Goal: Contribute content

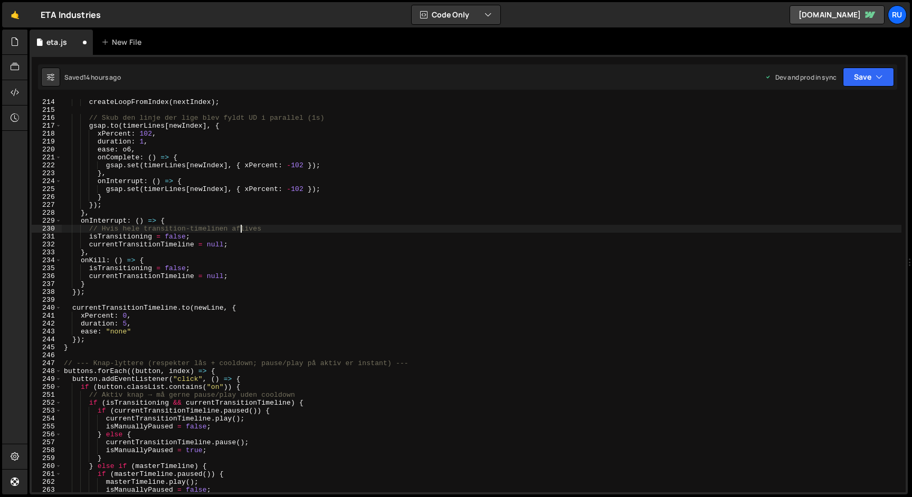
scroll to position [1687, 0]
click at [353, 266] on div "createLoopFromIndex ( nextIndex ) ; // Skub den linje der lige blev fyldt UD i …" at bounding box center [481, 302] width 839 height 409
type textarea "isTransitioning = false;"
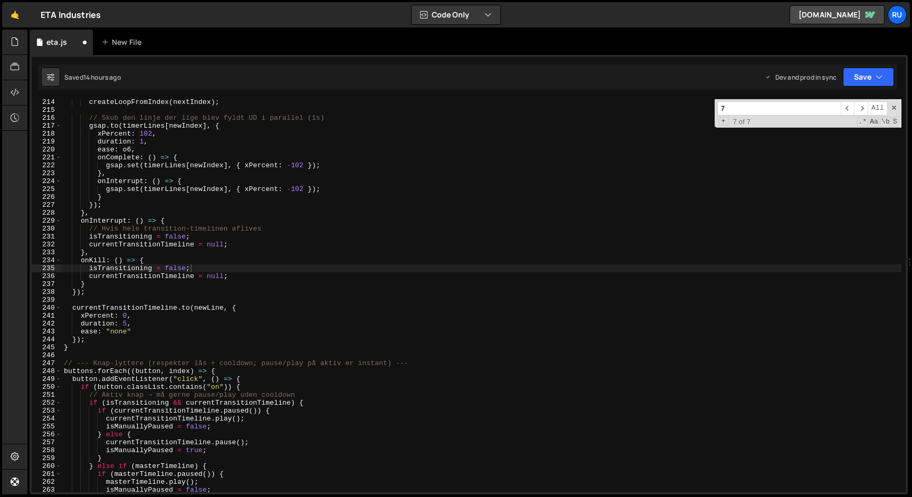
scroll to position [460, 0]
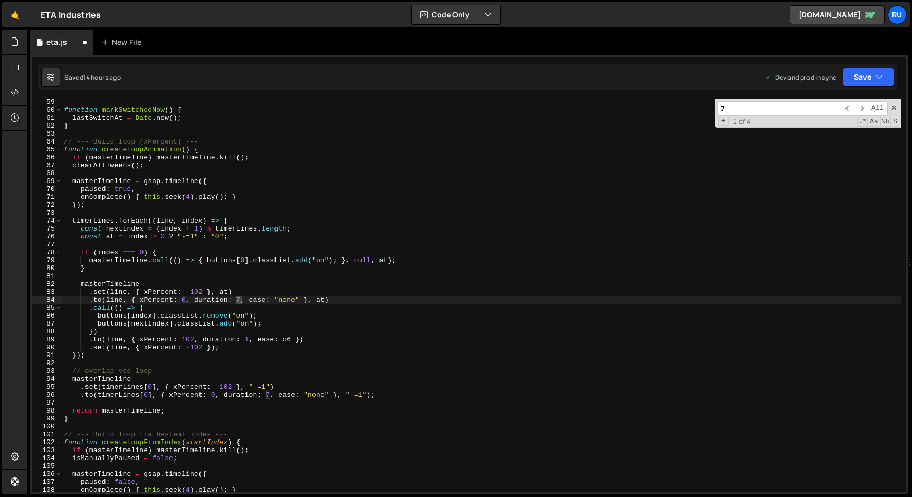
type input "7"
click at [241, 298] on div "function markSwitchedNow ( ) { lastSwitchAt = Date . now ( ) ; } // --- Build l…" at bounding box center [481, 295] width 839 height 393
click at [268, 396] on div "function markSwitchedNow ( ) { lastSwitchAt = Date . now ( ) ; } // --- Build l…" at bounding box center [481, 302] width 839 height 409
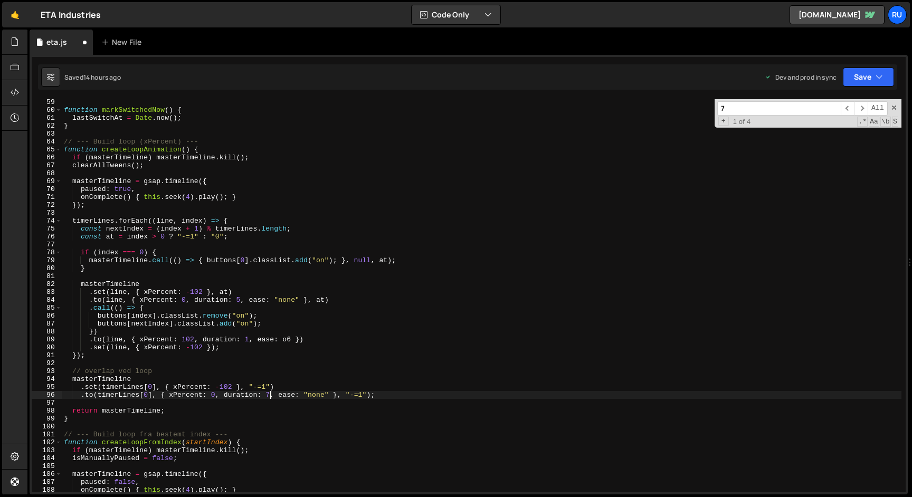
scroll to position [0, 15]
click at [861, 111] on span "​" at bounding box center [861, 108] width 14 height 14
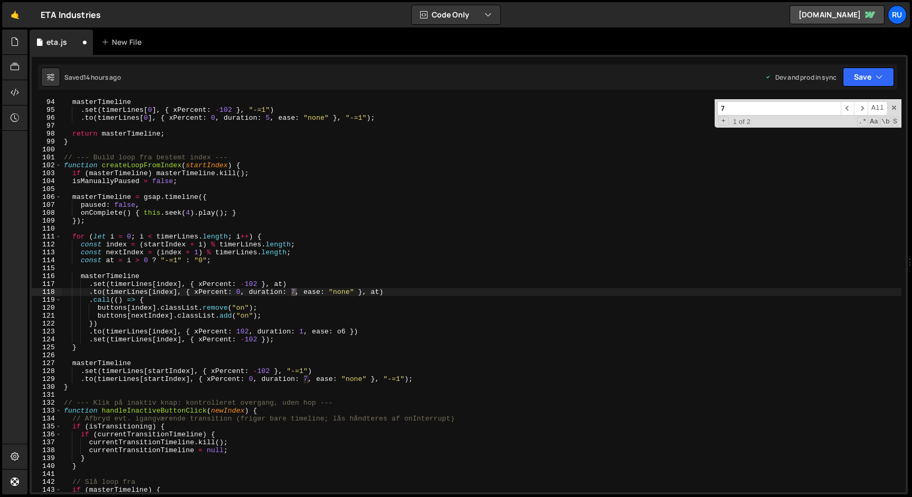
click at [296, 292] on div "masterTimeline . set ( timerLines [ 0 ] , { xPercent : - 102 } , "-=1" ) . to (…" at bounding box center [481, 295] width 839 height 393
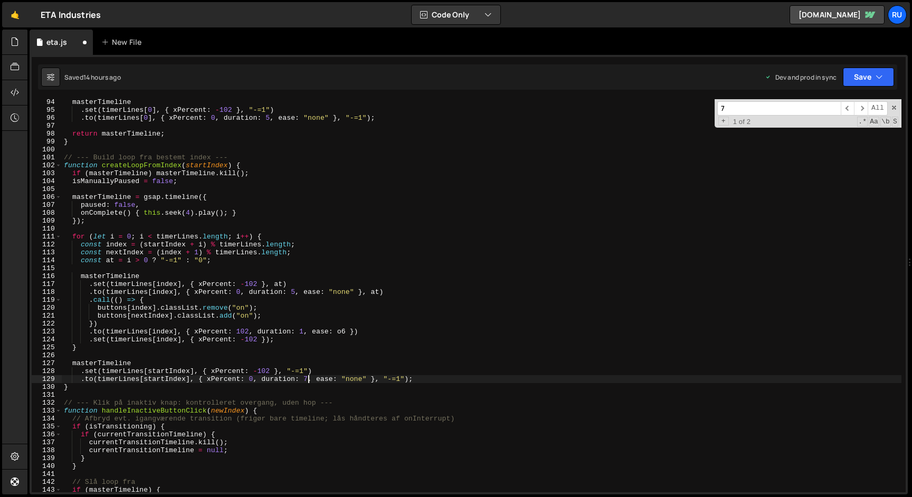
drag, startPoint x: 307, startPoint y: 379, endPoint x: 304, endPoint y: 390, distance: 11.5
click at [307, 379] on div "masterTimeline . set ( timerLines [ 0 ] , { xPercent : - 102 } , "-=1" ) . to (…" at bounding box center [481, 302] width 839 height 409
click at [862, 108] on span "​" at bounding box center [861, 108] width 14 height 14
click at [861, 108] on span "​" at bounding box center [861, 108] width 14 height 14
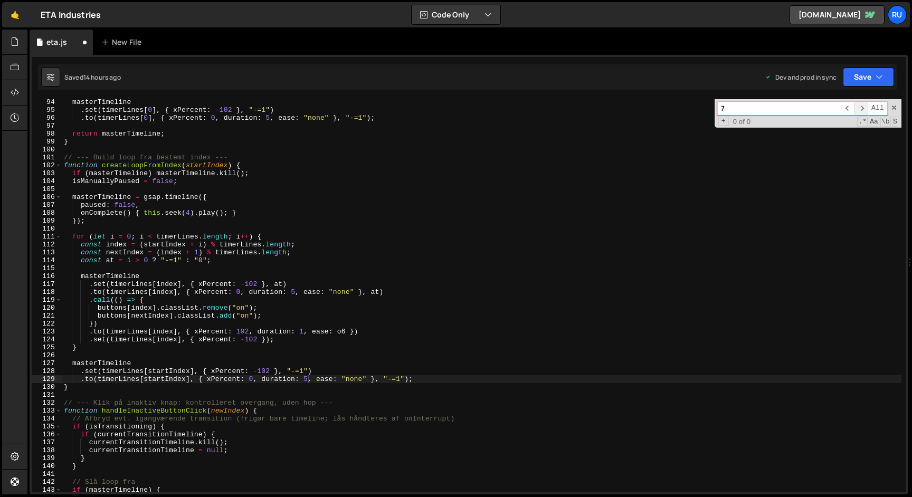
click at [861, 108] on span "​" at bounding box center [861, 108] width 14 height 14
type textarea "const index = (startIndex + i) % timerLines.length;"
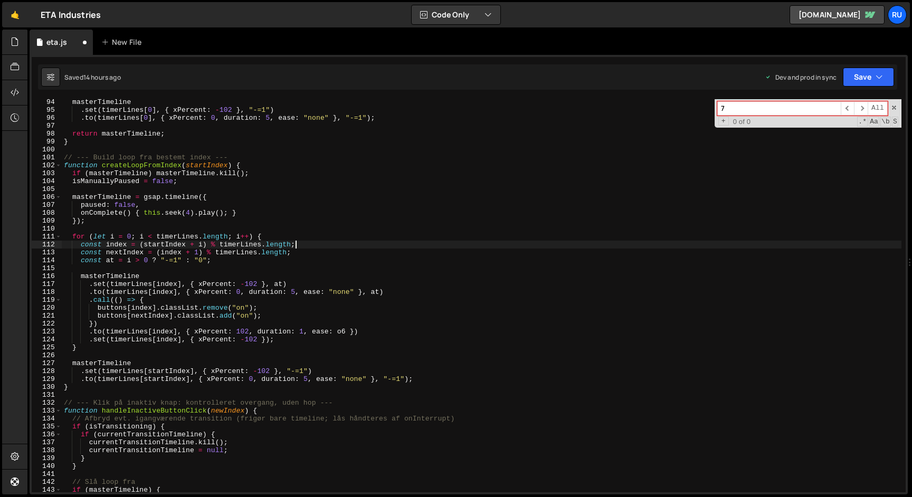
scroll to position [0, 17]
drag, startPoint x: 670, startPoint y: 245, endPoint x: 656, endPoint y: 242, distance: 14.0
click at [670, 245] on div "masterTimeline . set ( timerLines [ 0 ] , { xPercent : - 102 } , "-=1" ) . to (…" at bounding box center [481, 302] width 839 height 409
click at [861, 77] on button "Save" at bounding box center [868, 77] width 51 height 19
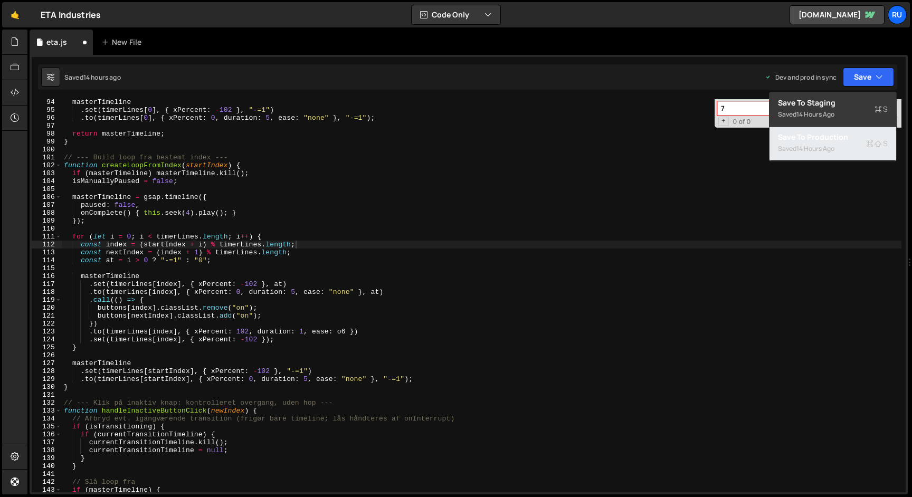
click at [839, 152] on div "Saved 14 hours ago" at bounding box center [833, 148] width 110 height 13
